Goal: Register for event/course

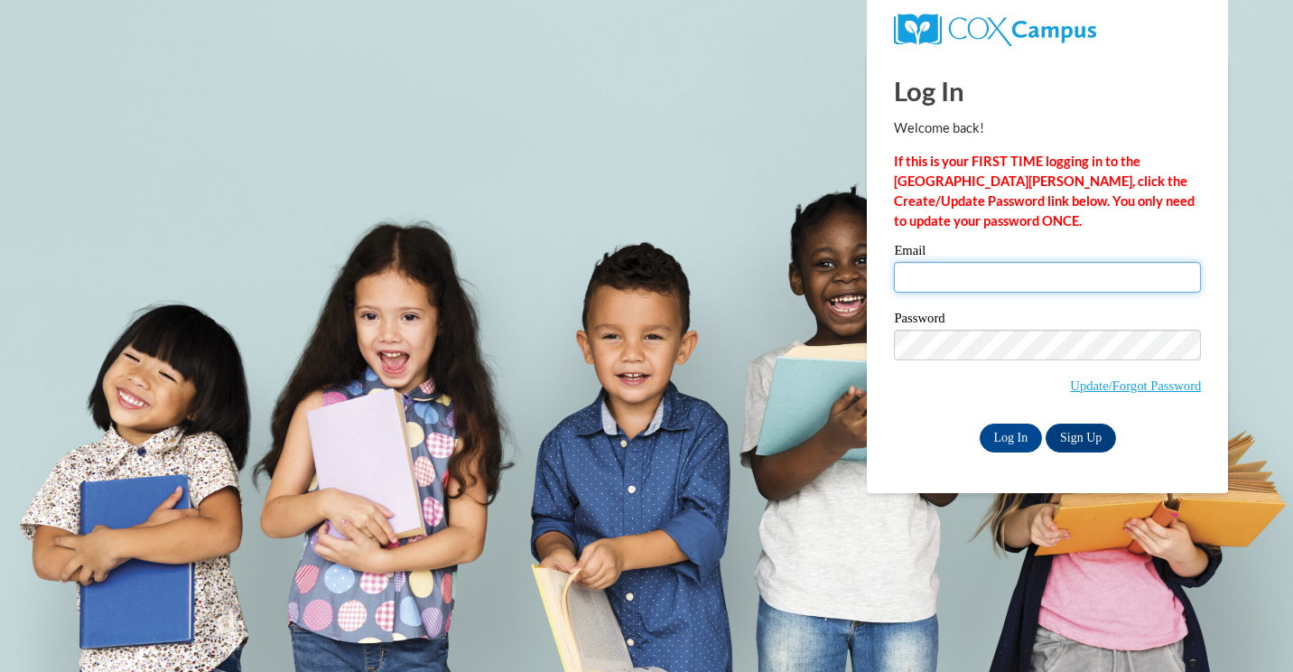
click at [1031, 267] on input "Email" at bounding box center [1047, 277] width 307 height 31
type input "fondamcbride39@gmail.com"
click at [925, 369] on span "Update/Forgot Password" at bounding box center [1047, 367] width 307 height 75
click at [1002, 442] on input "Log In" at bounding box center [1011, 438] width 63 height 29
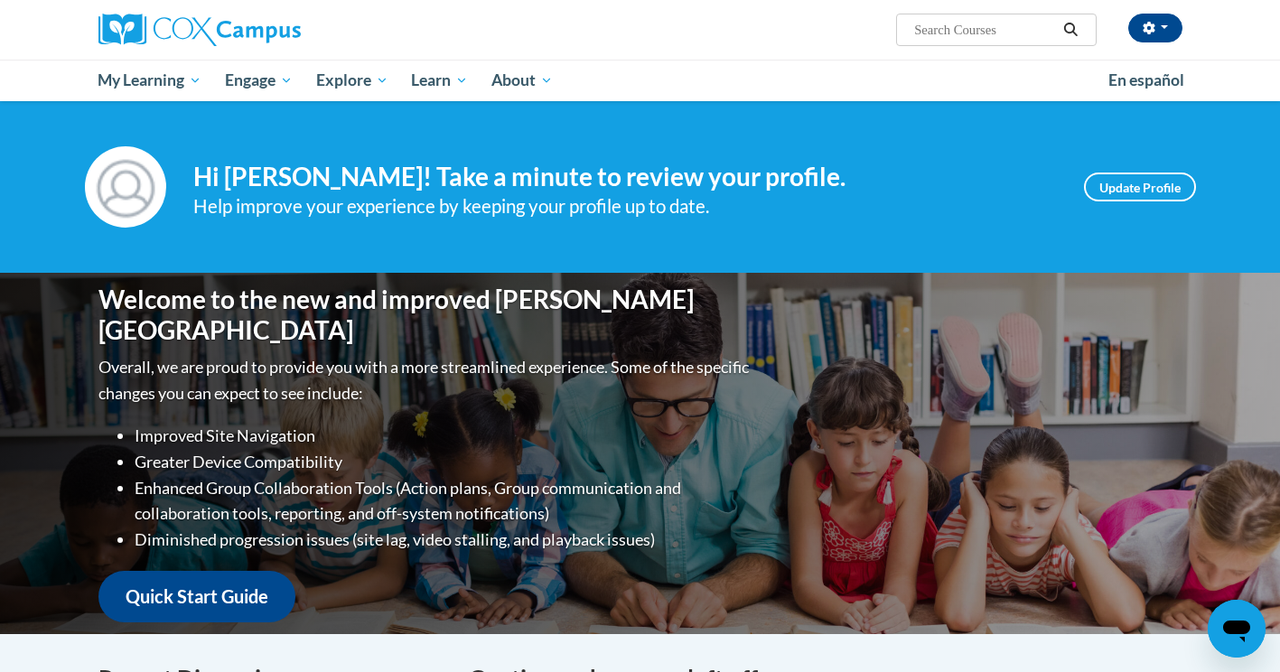
click at [1001, 35] on input "Search..." at bounding box center [984, 30] width 145 height 22
type input "supporting dual language"
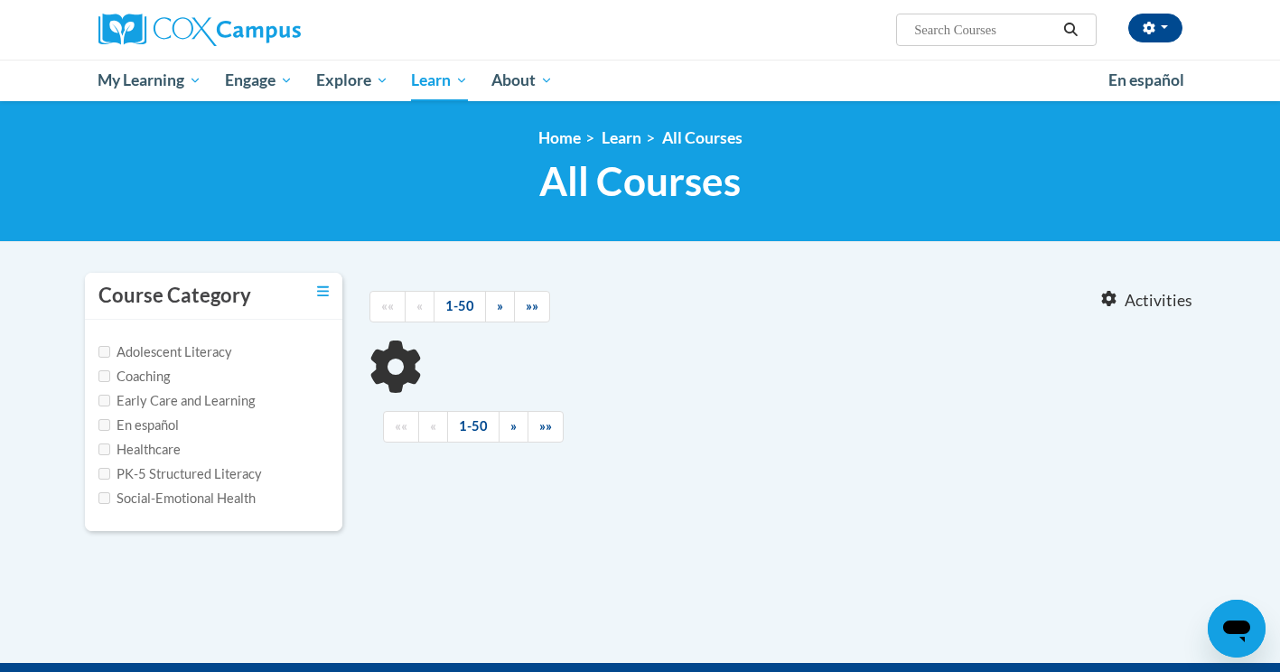
type input "supporting dual language"
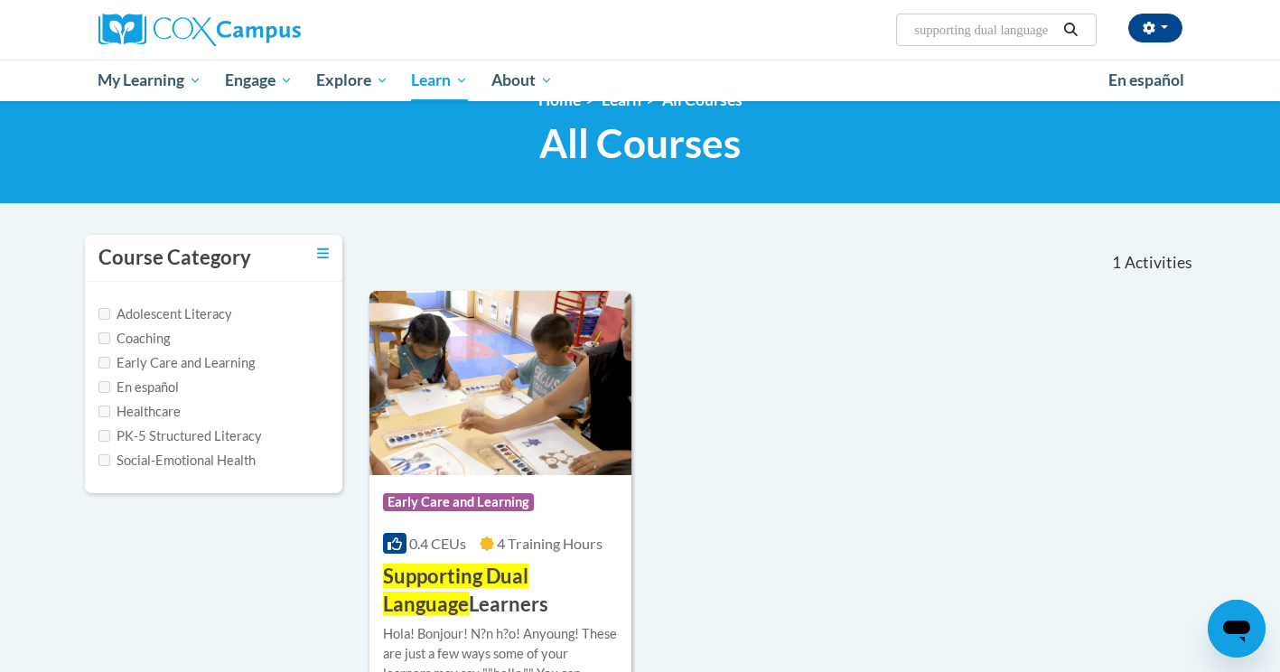
scroll to position [39, 0]
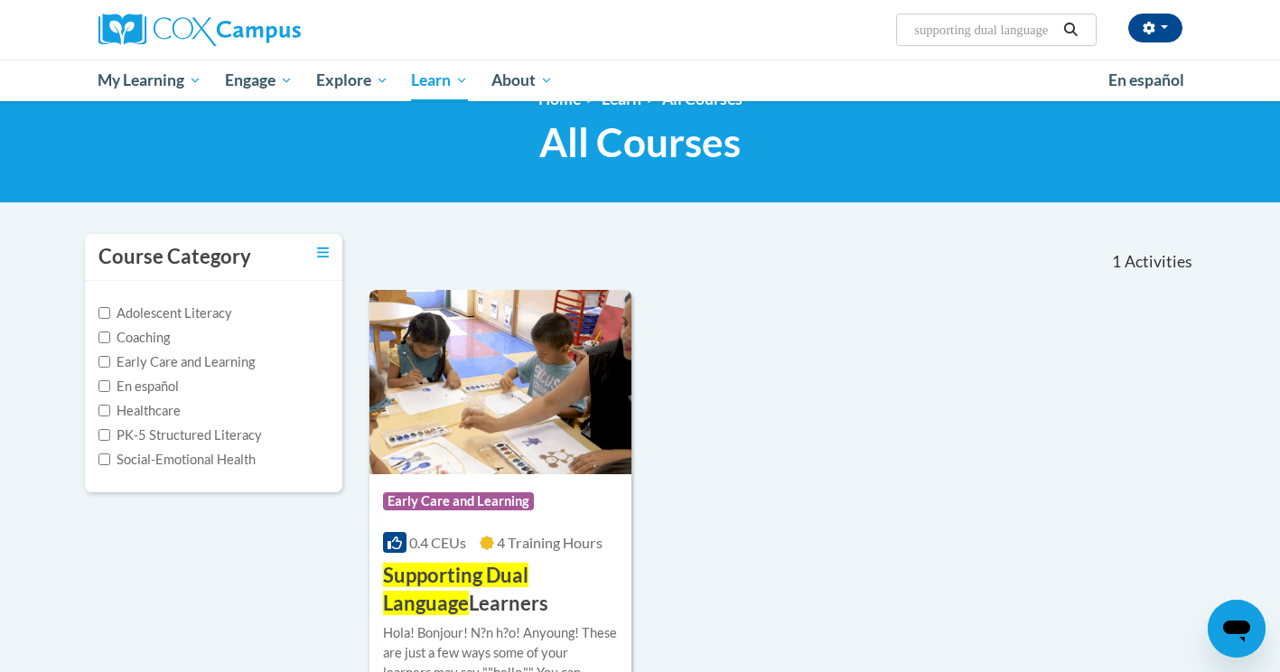
click at [468, 582] on span "Supporting Dual Language" at bounding box center [455, 589] width 145 height 52
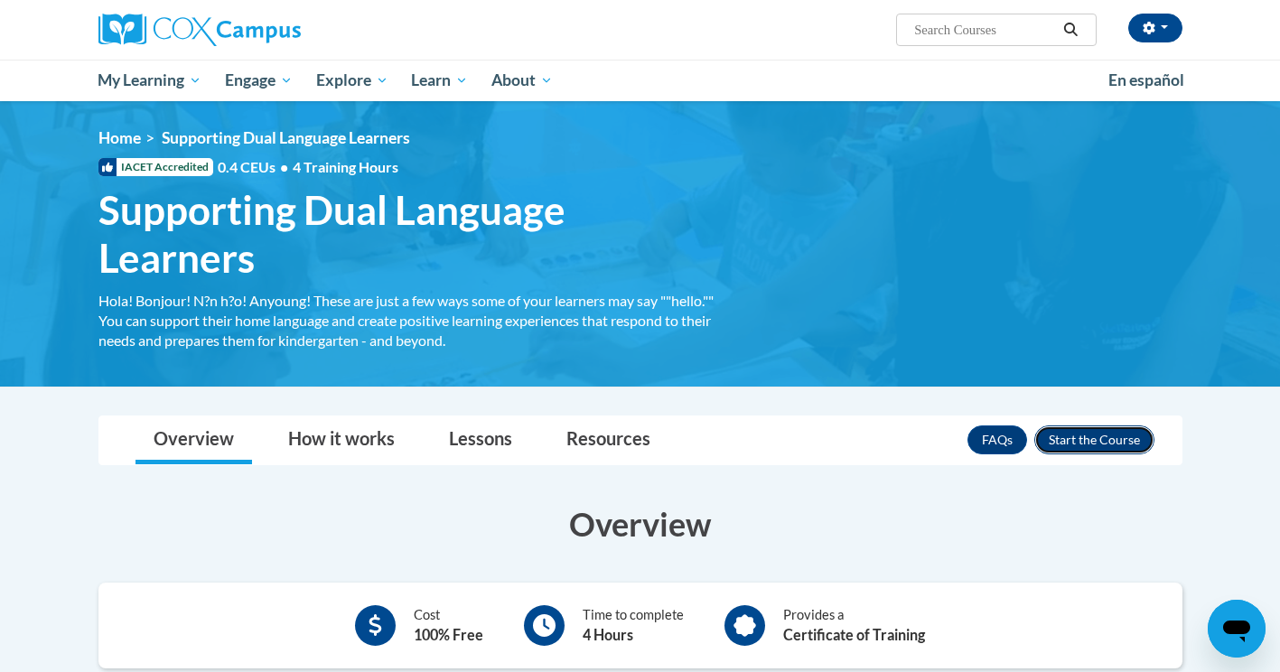
click at [1095, 443] on button "Enroll" at bounding box center [1094, 439] width 120 height 29
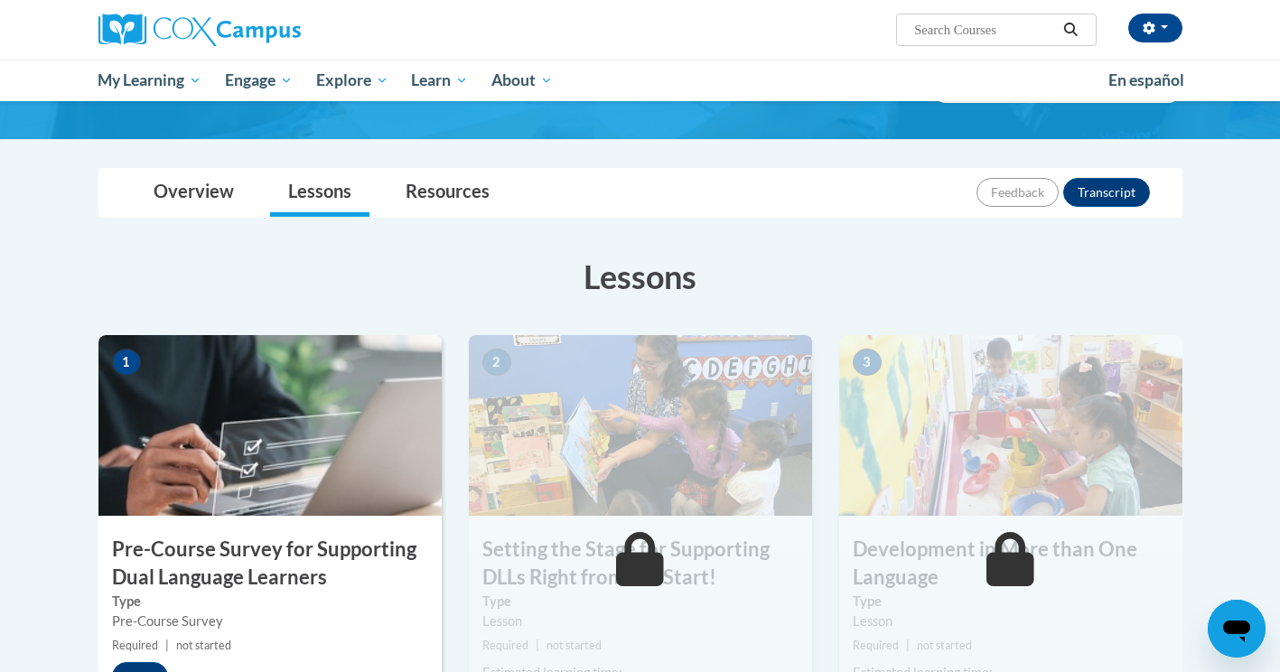
click at [311, 463] on img at bounding box center [269, 425] width 343 height 181
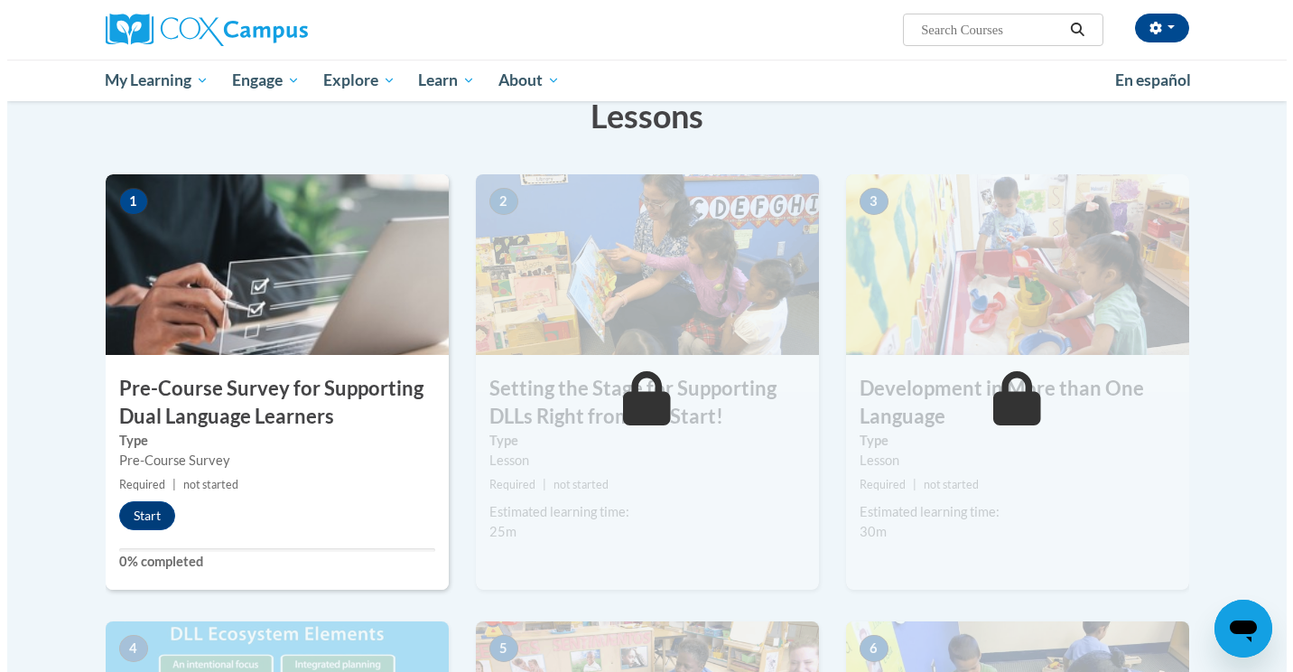
scroll to position [296, 0]
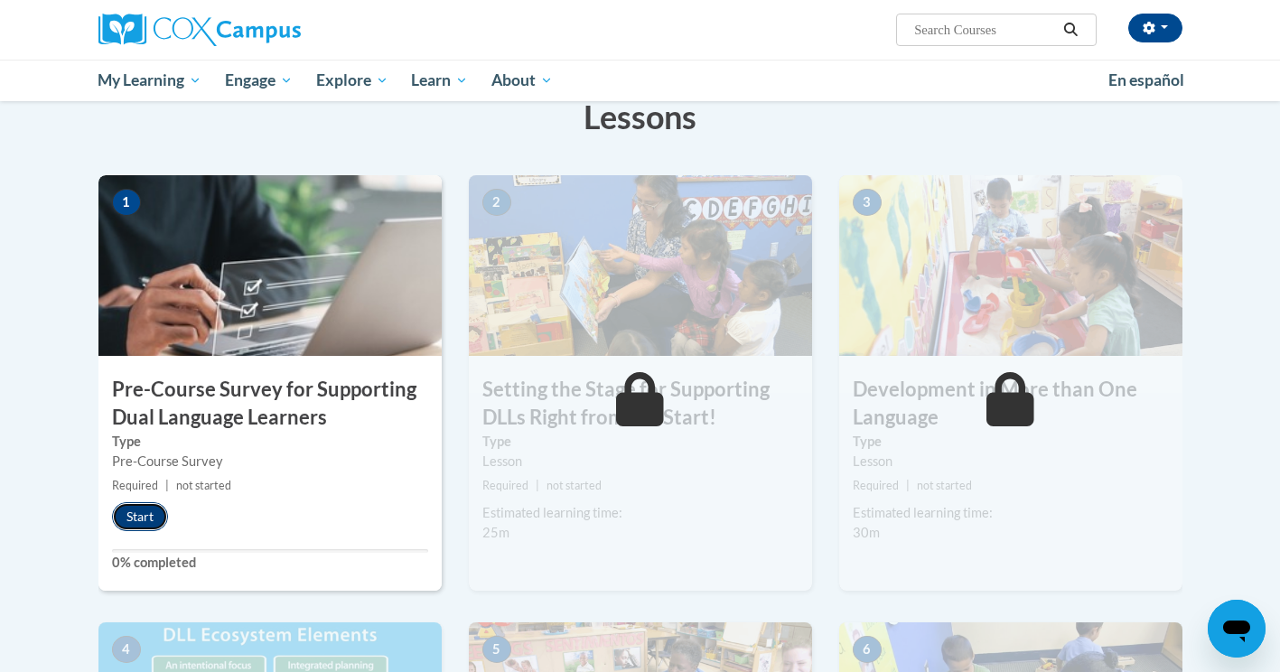
click at [130, 525] on button "Start" at bounding box center [140, 516] width 56 height 29
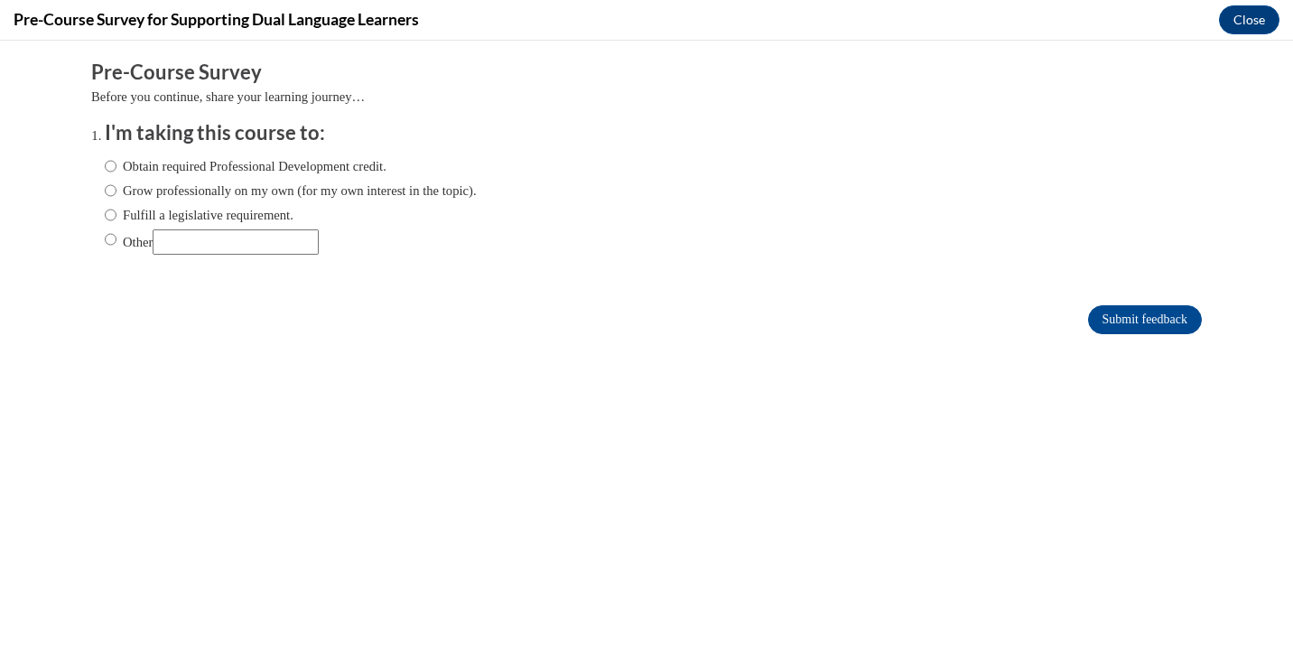
scroll to position [0, 0]
click at [210, 162] on label "Obtain required Professional Development credit." at bounding box center [246, 166] width 282 height 20
click at [117, 162] on input "Obtain required Professional Development credit." at bounding box center [111, 166] width 12 height 20
radio input "true"
click at [1088, 322] on input "Submit feedback" at bounding box center [1145, 319] width 114 height 29
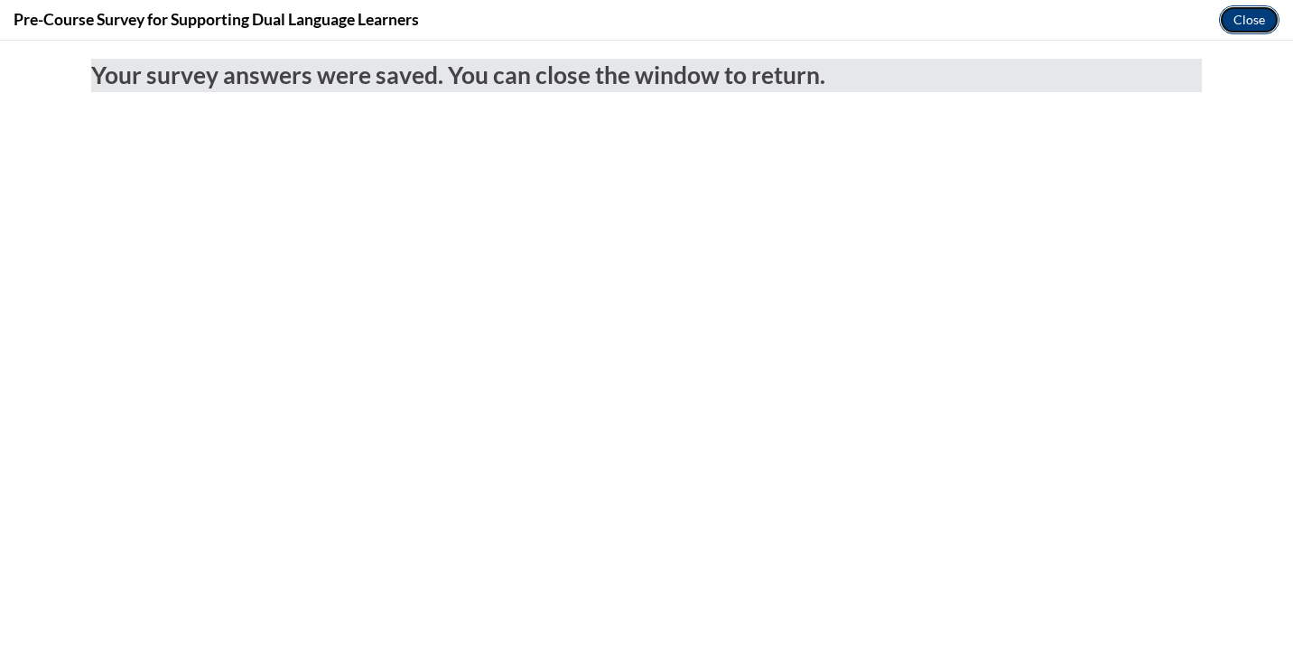
click at [1226, 16] on button "Close" at bounding box center [1249, 19] width 61 height 29
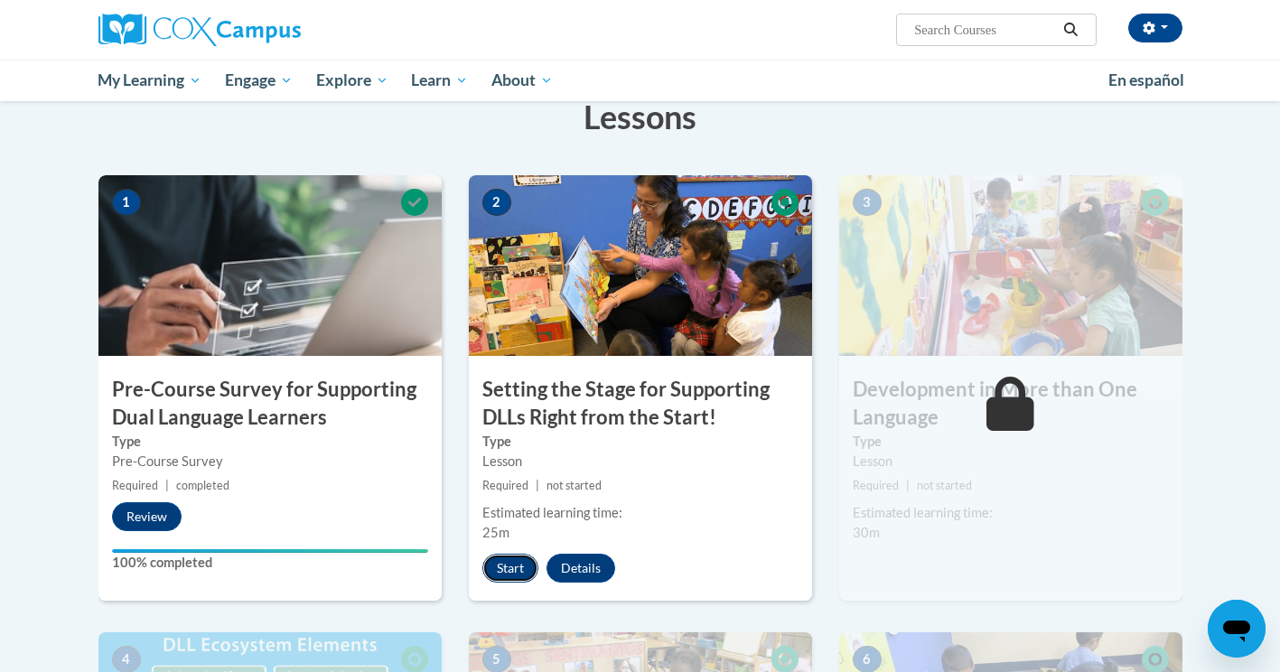
click at [515, 576] on button "Start" at bounding box center [510, 568] width 56 height 29
